Goal: Transaction & Acquisition: Purchase product/service

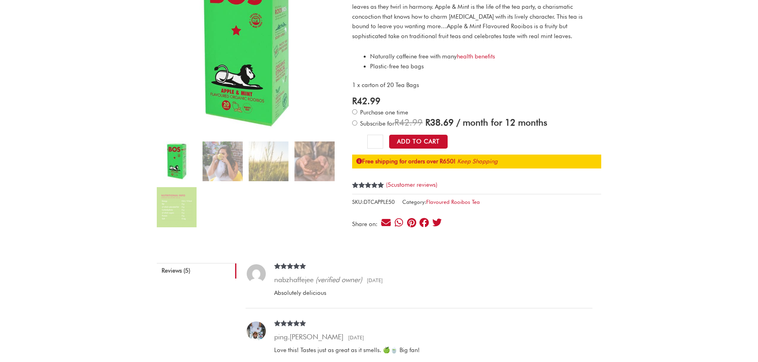
scroll to position [159, 0]
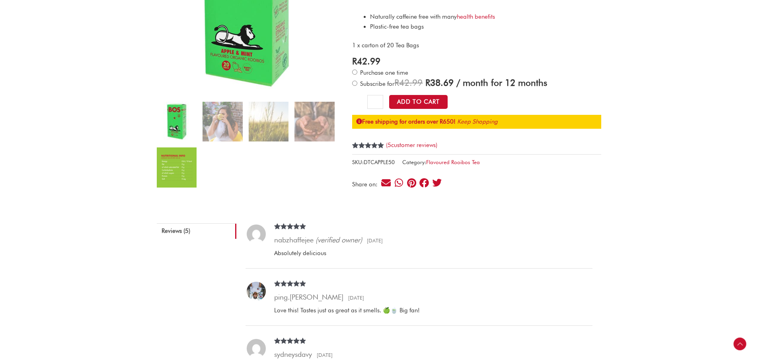
click at [177, 162] on img at bounding box center [177, 168] width 40 height 40
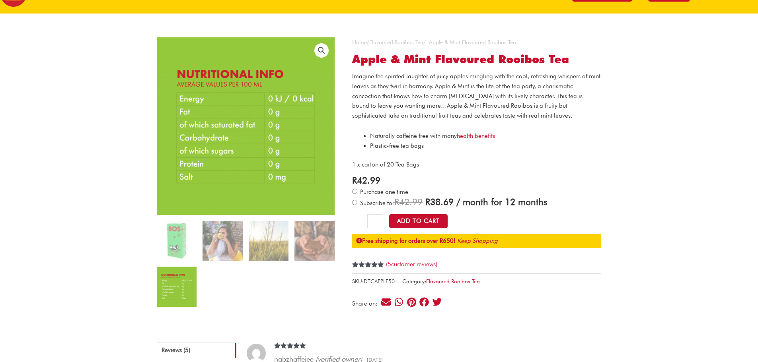
scroll to position [0, 0]
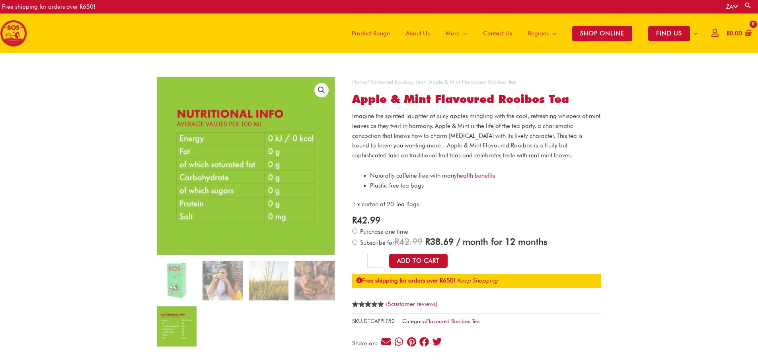
click at [238, 323] on ol at bounding box center [246, 307] width 178 height 92
drag, startPoint x: 614, startPoint y: 181, endPoint x: 619, endPoint y: 185, distance: 6.5
click at [170, 285] on img at bounding box center [177, 281] width 40 height 40
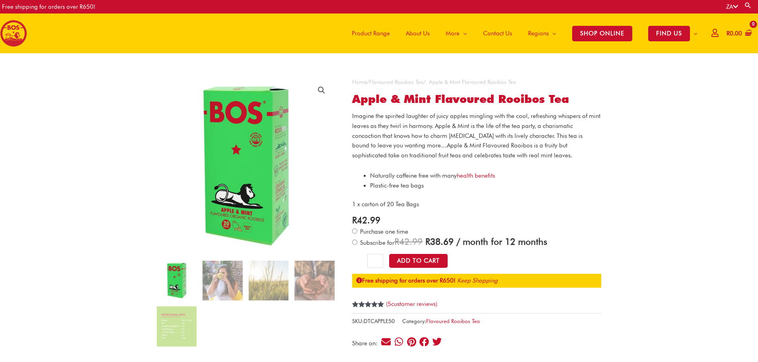
click at [378, 33] on span "Product Range" at bounding box center [371, 33] width 38 height 24
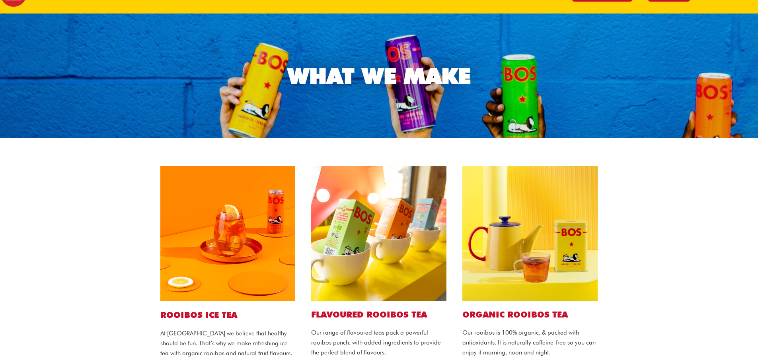
scroll to position [80, 0]
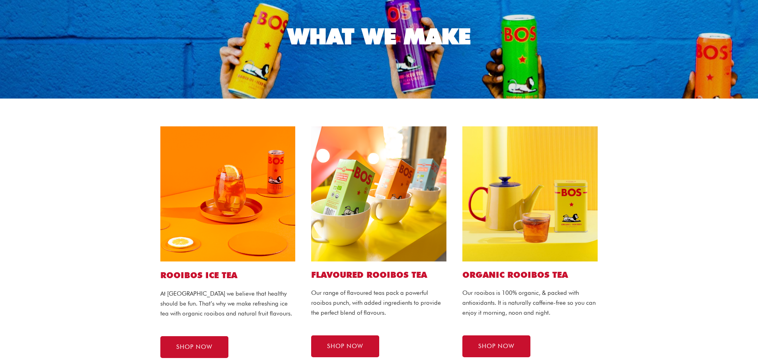
click at [396, 228] on img at bounding box center [378, 194] width 135 height 135
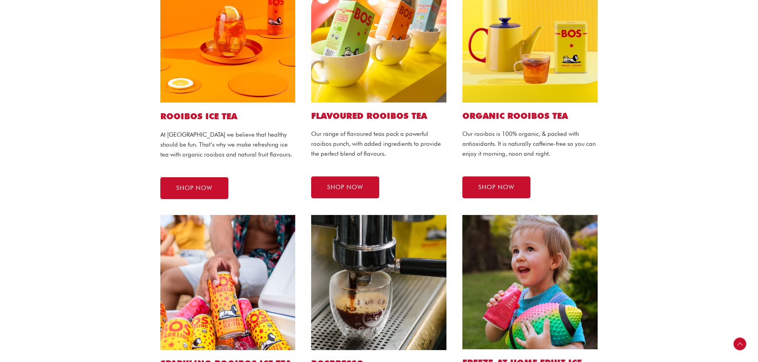
click at [378, 102] on div "Flavoured ROOIBOS TEA Our range of flavoured teas pack a powerful rooibos punch…" at bounding box center [378, 83] width 151 height 248
click at [373, 113] on h2 "Flavoured ROOIBOS TEA" at bounding box center [378, 116] width 135 height 11
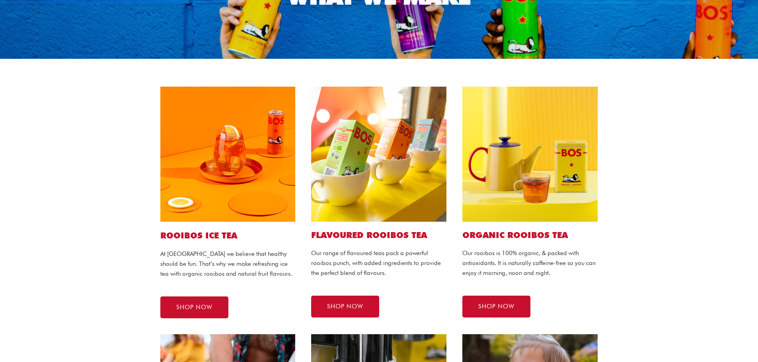
click at [382, 120] on img at bounding box center [378, 154] width 135 height 135
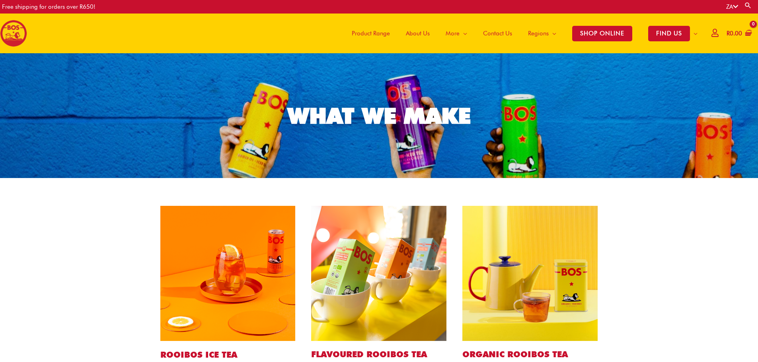
click at [358, 257] on img at bounding box center [378, 273] width 135 height 135
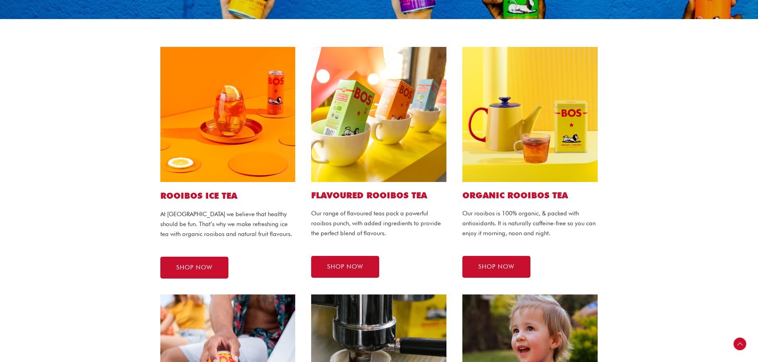
click at [368, 223] on p "Our range of flavoured teas pack a powerful rooibos punch, with added ingredien…" at bounding box center [378, 223] width 135 height 29
click at [360, 266] on span "SHOP NOW" at bounding box center [345, 267] width 36 height 6
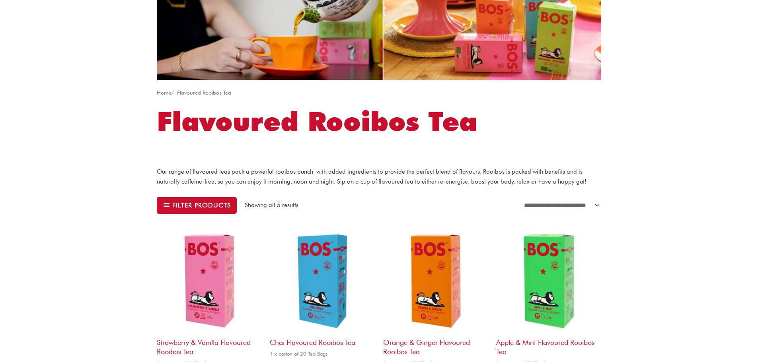
scroll to position [159, 0]
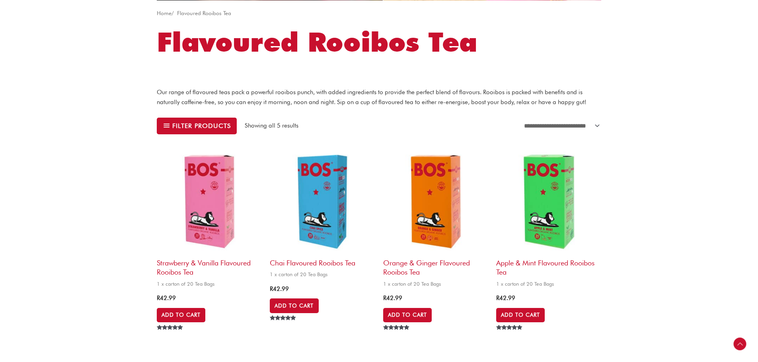
click at [551, 220] on img at bounding box center [548, 201] width 105 height 105
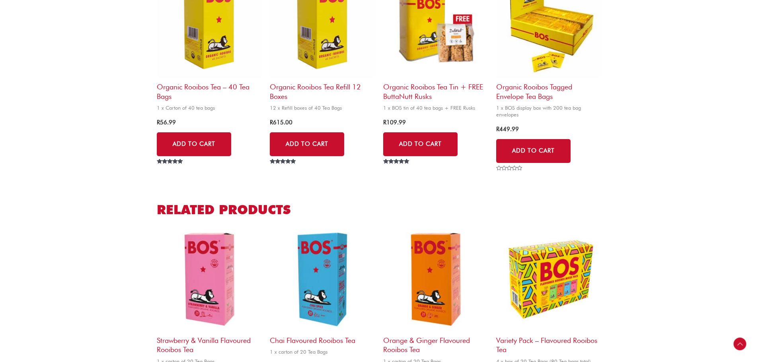
scroll to position [915, 0]
